Goal: Contribute content: Add original content to the website for others to see

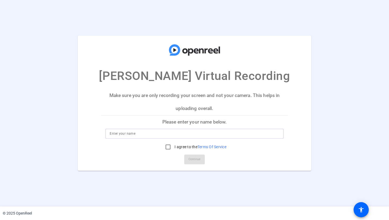
click at [177, 136] on input at bounding box center [195, 133] width 170 height 6
type input "Kim Lance"
click at [167, 147] on input "I agree to the Terms Of Service" at bounding box center [168, 146] width 11 height 11
checkbox input "true"
click at [191, 158] on span "Continue" at bounding box center [195, 159] width 12 height 8
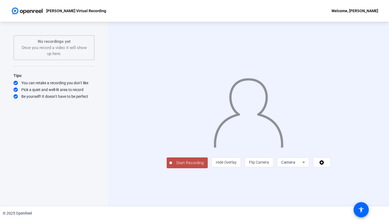
click at [307, 165] on icon at bounding box center [304, 162] width 6 height 6
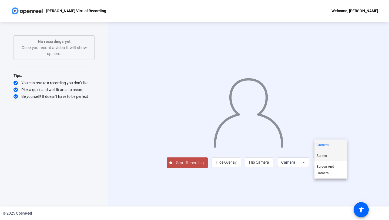
click at [327, 153] on span "Screen" at bounding box center [322, 155] width 10 height 6
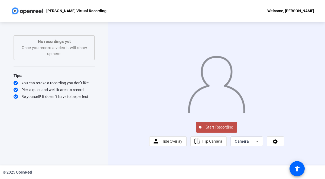
click at [258, 144] on icon at bounding box center [257, 141] width 6 height 6
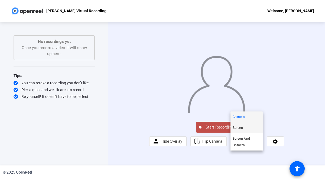
click at [240, 127] on span "Screen" at bounding box center [237, 127] width 10 height 6
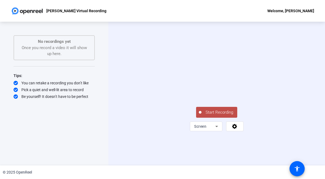
click at [216, 115] on span "Start Recording" at bounding box center [219, 112] width 36 height 6
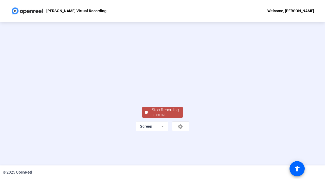
click at [148, 58] on video at bounding box center [162, 79] width 81 height 46
click at [173, 131] on div "Stop Recording 00:00:18 Screen" at bounding box center [162, 117] width 81 height 25
click at [173, 113] on div "Stop Recording" at bounding box center [164, 110] width 27 height 6
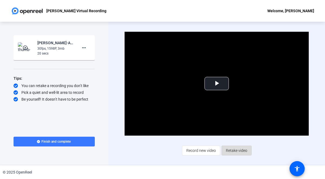
click at [231, 148] on span "Retake video" at bounding box center [236, 150] width 21 height 10
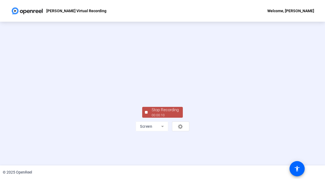
scroll to position [18, 0]
click at [162, 113] on div "Stop Recording" at bounding box center [164, 110] width 27 height 6
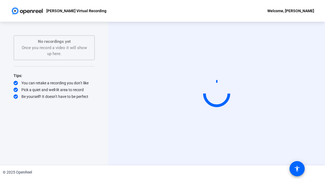
scroll to position [0, 0]
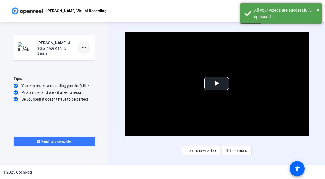
click at [84, 47] on mat-icon "more_horiz" at bounding box center [84, 47] width 6 height 6
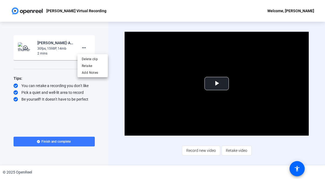
click at [217, 82] on div at bounding box center [162, 89] width 325 height 179
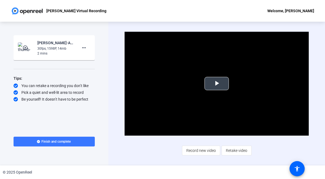
click at [216, 83] on span "Video Player" at bounding box center [216, 83] width 0 height 0
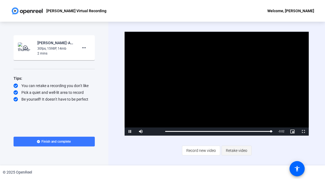
click at [233, 151] on span "Retake video" at bounding box center [236, 150] width 21 height 10
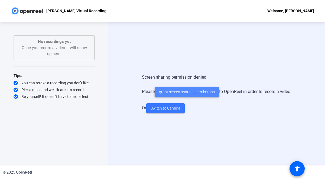
click at [177, 93] on span "grant screen sharing permissions" at bounding box center [187, 92] width 56 height 6
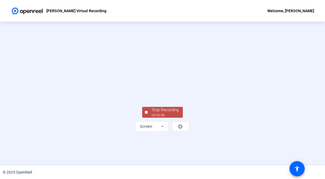
scroll to position [24, 0]
click at [165, 113] on div "Stop Recording" at bounding box center [164, 110] width 27 height 6
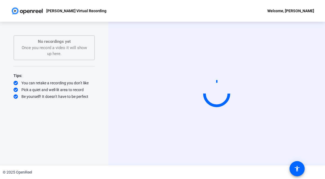
scroll to position [0, 0]
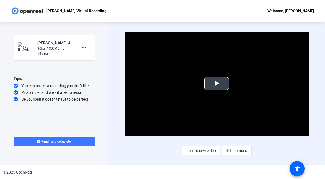
click at [216, 83] on span "Video Player" at bounding box center [216, 83] width 0 height 0
click at [232, 151] on span "Retake video" at bounding box center [236, 150] width 21 height 10
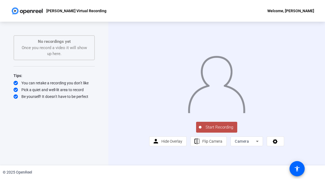
click at [258, 144] on icon at bounding box center [257, 141] width 6 height 6
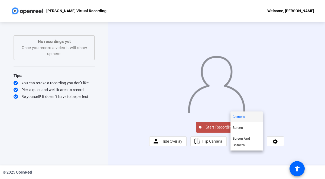
click at [171, 138] on div at bounding box center [162, 89] width 325 height 179
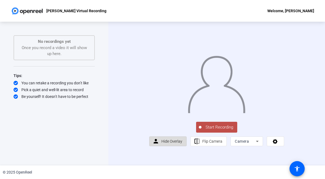
click at [170, 143] on span "Hide Overlay" at bounding box center [171, 141] width 21 height 4
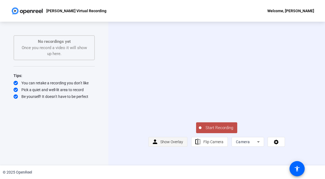
click at [170, 144] on span "Show Overlay" at bounding box center [171, 141] width 23 height 4
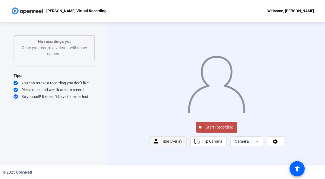
click at [170, 143] on span "Hide Overlay" at bounding box center [171, 141] width 21 height 4
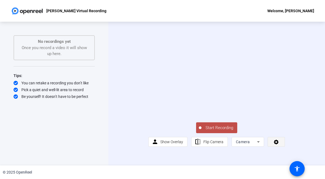
click at [274, 144] on icon at bounding box center [275, 141] width 5 height 5
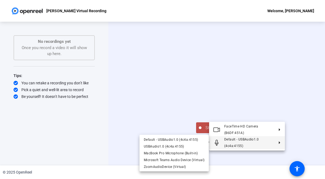
click at [290, 140] on div at bounding box center [162, 89] width 325 height 179
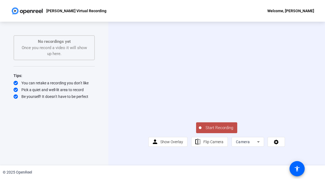
click at [256, 145] on icon at bounding box center [258, 141] width 6 height 6
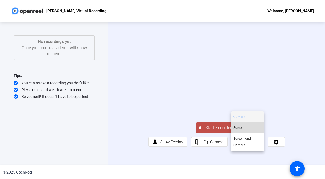
click at [247, 127] on mat-option "Screen" at bounding box center [247, 127] width 32 height 11
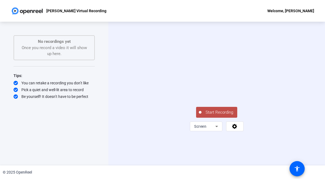
click at [216, 115] on span "Start Recording" at bounding box center [219, 112] width 36 height 6
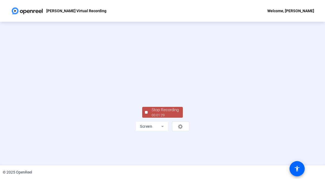
click at [147, 118] on span "Stop Recording 00:01:29" at bounding box center [164, 112] width 35 height 11
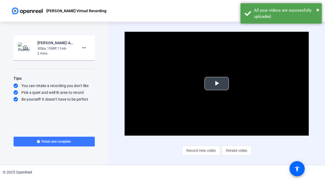
click at [216, 83] on span "Video Player" at bounding box center [216, 83] width 0 height 0
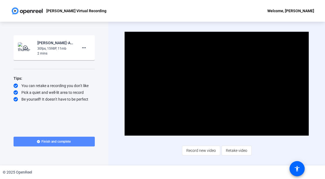
click at [63, 140] on span "Finish and complete" at bounding box center [55, 141] width 29 height 4
